Goal: Task Accomplishment & Management: Manage account settings

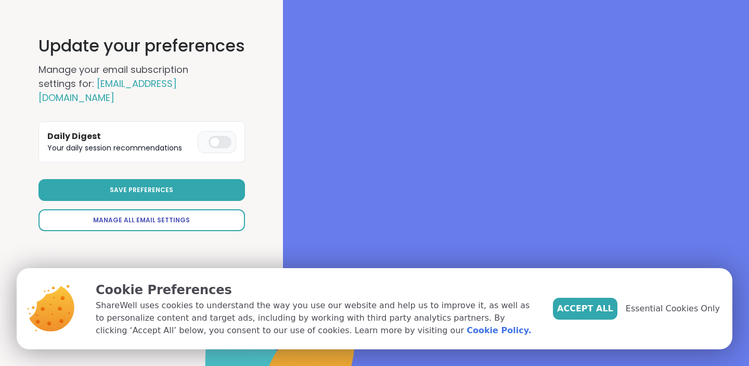
click at [211, 209] on link "Manage All Email Settings" at bounding box center [141, 220] width 206 height 22
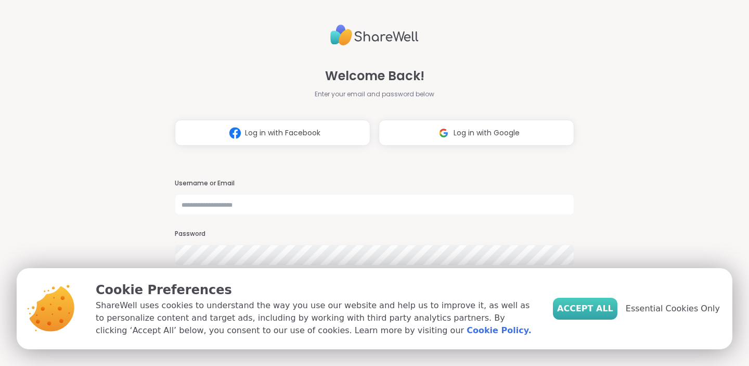
click at [596, 309] on span "Accept All" at bounding box center [585, 308] width 56 height 12
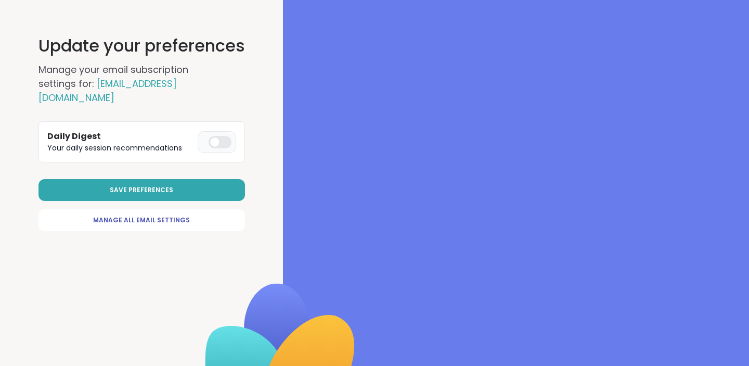
click at [234, 131] on label at bounding box center [217, 142] width 38 height 22
click at [228, 179] on button "Save Preferences" at bounding box center [141, 190] width 206 height 22
